Goal: Navigation & Orientation: Find specific page/section

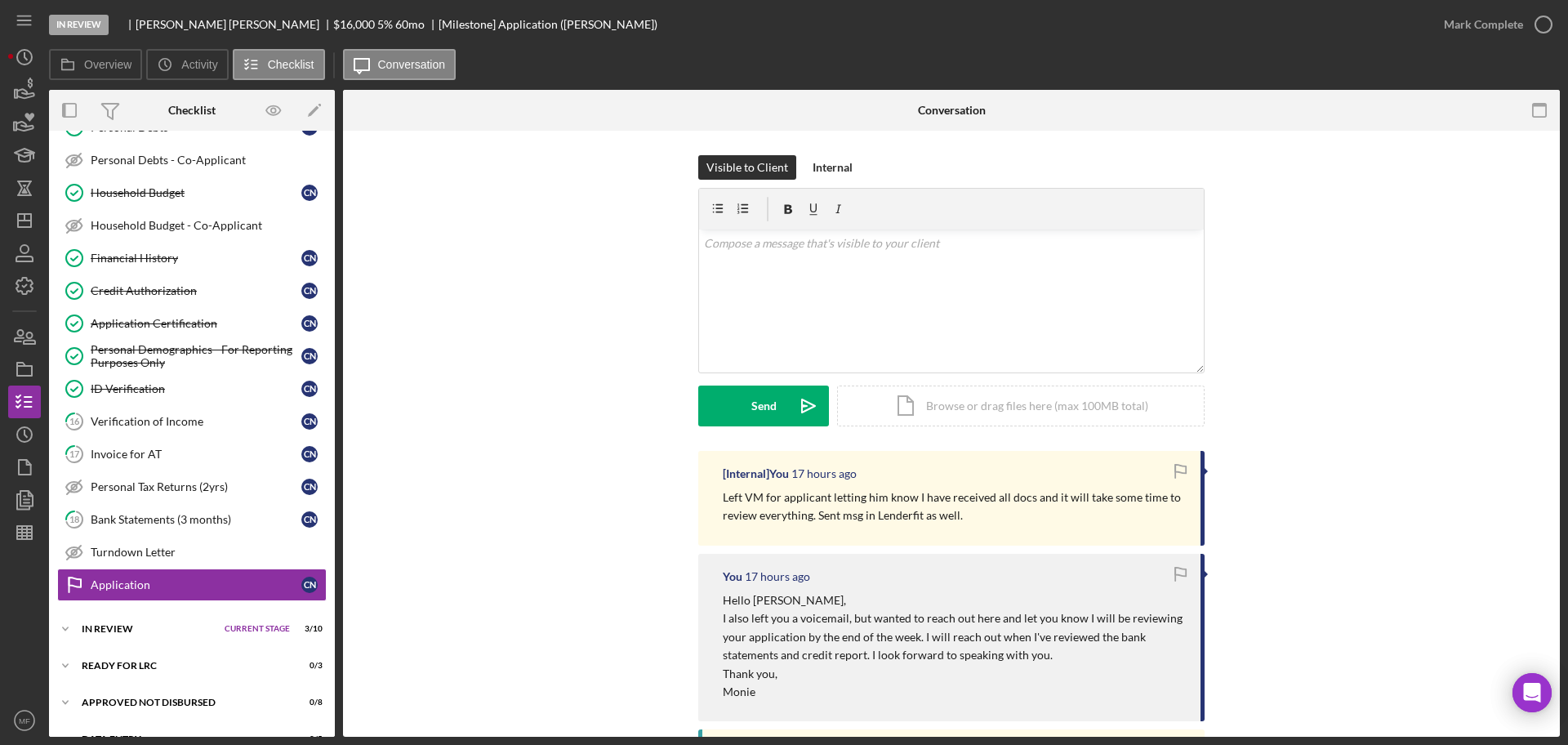
scroll to position [416, 0]
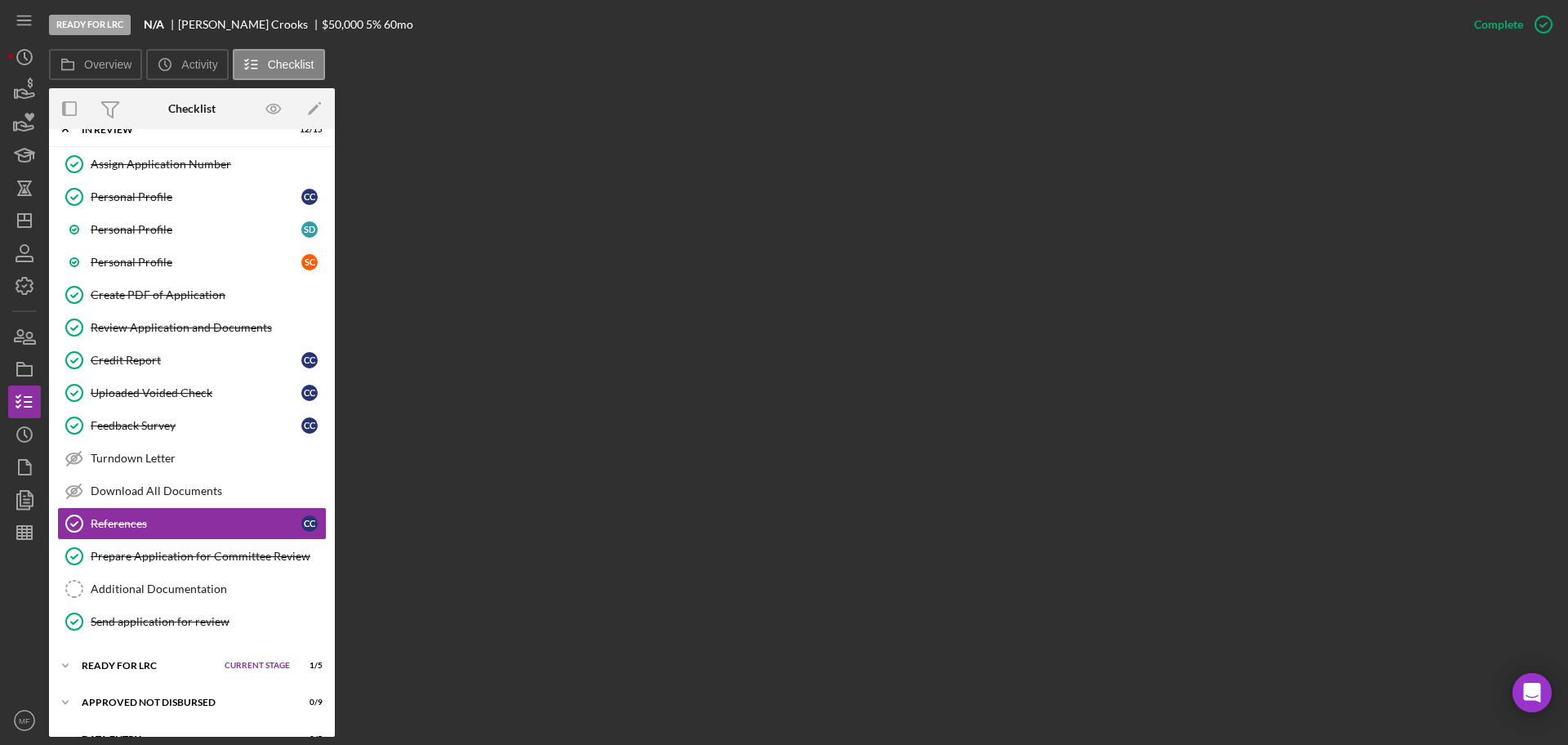
scroll to position [124, 0]
